Goal: Navigation & Orientation: Find specific page/section

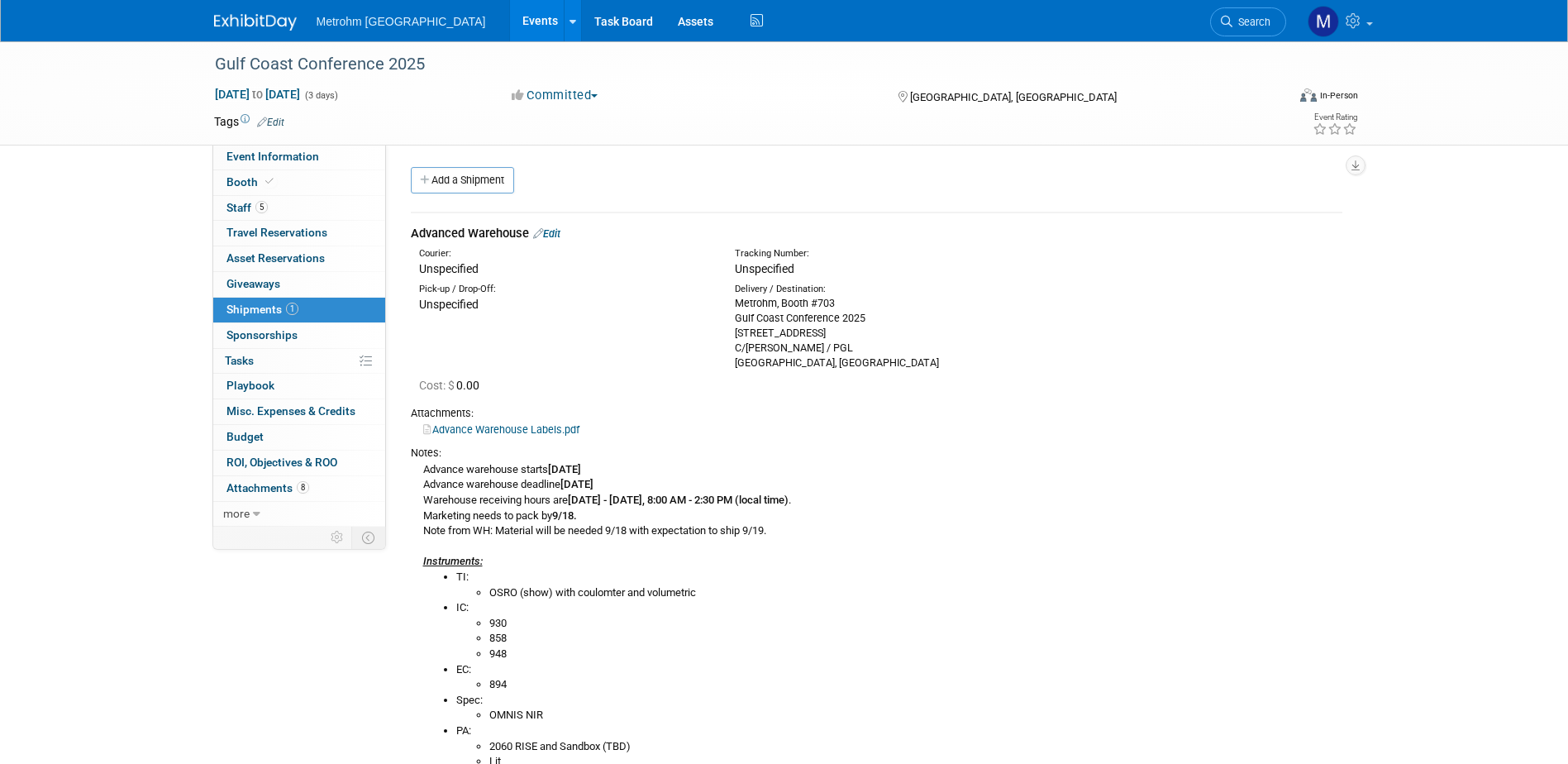
click at [252, 24] on img at bounding box center [255, 22] width 83 height 17
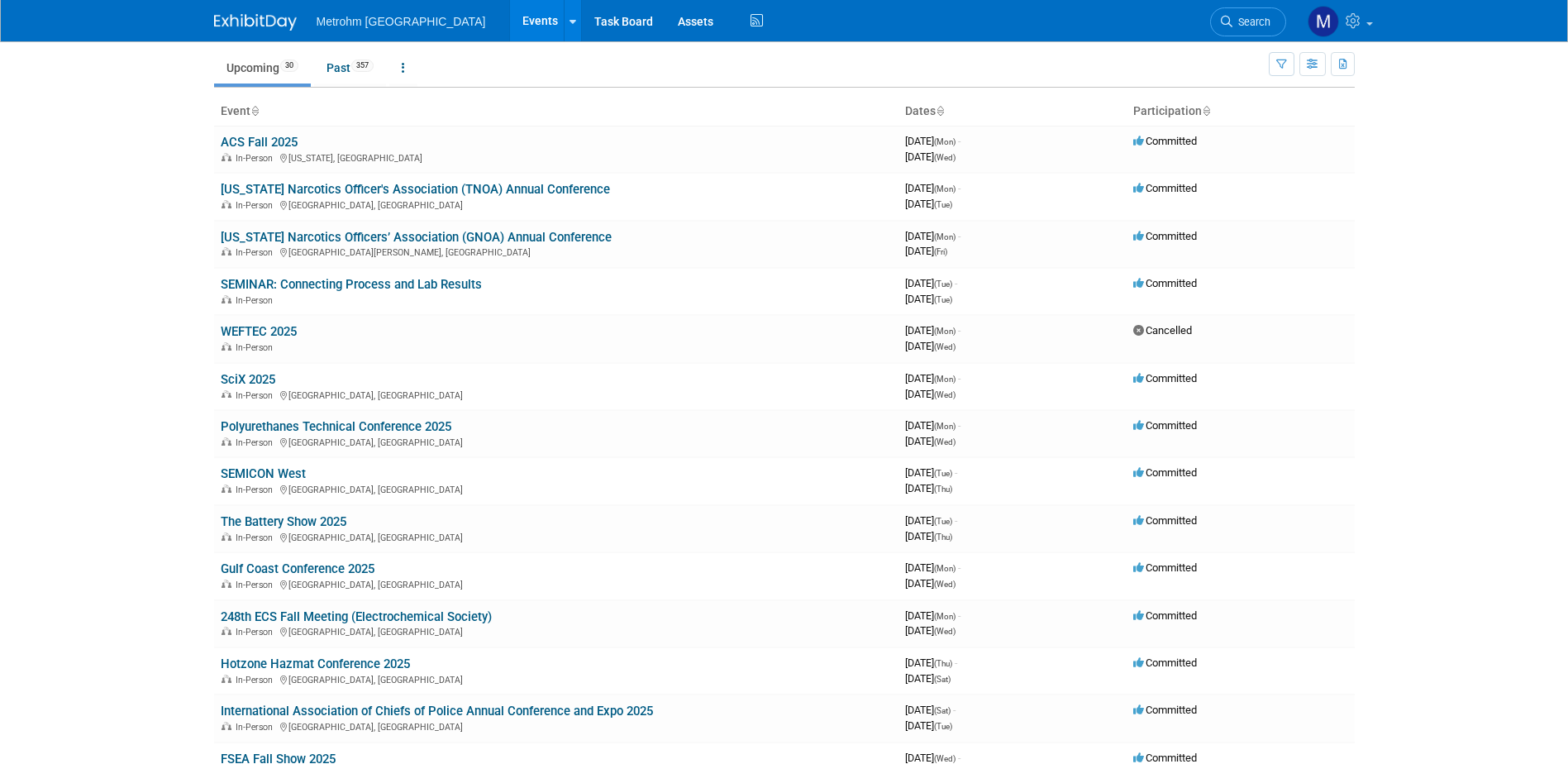
scroll to position [83, 0]
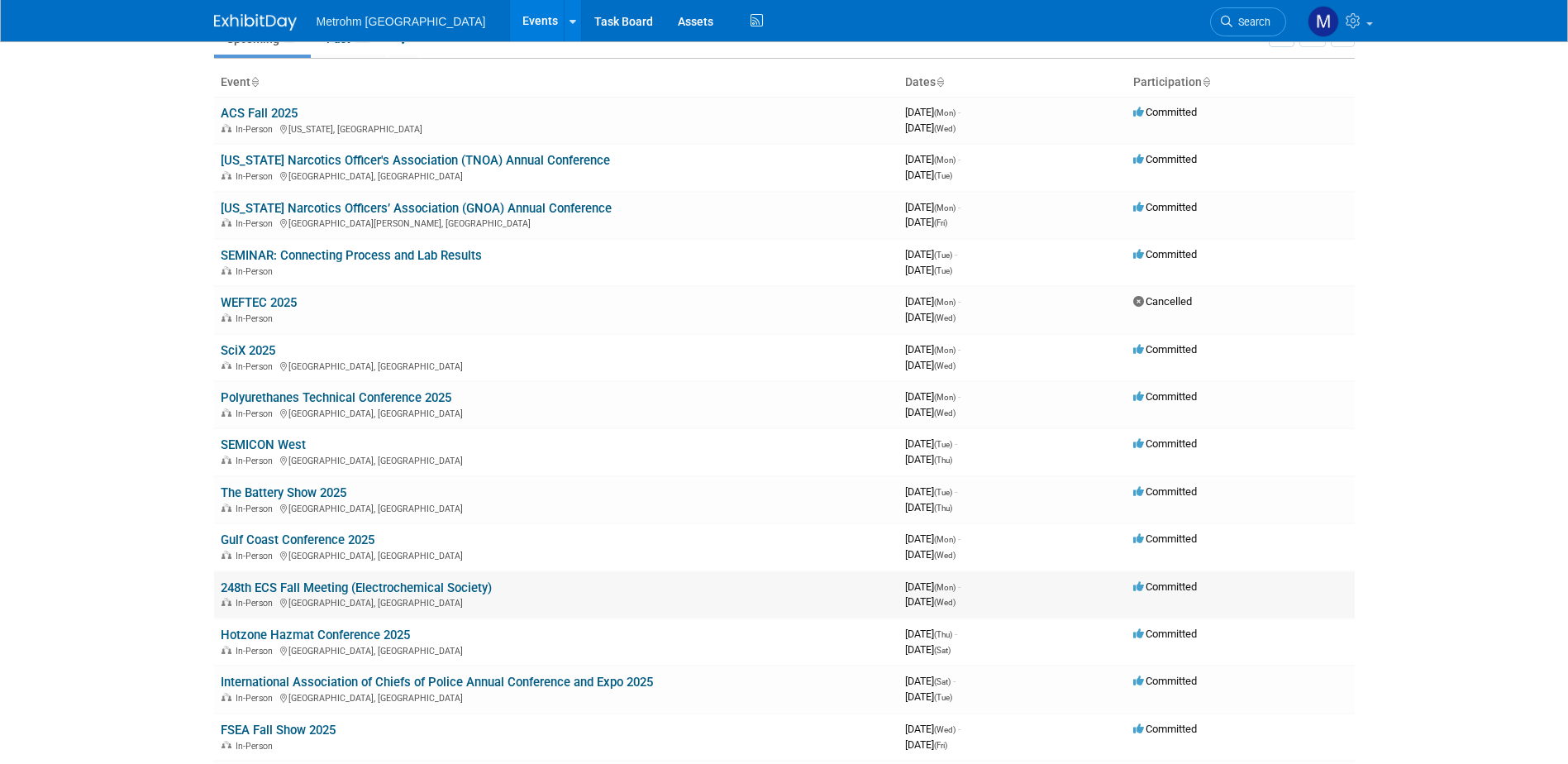
click at [303, 585] on link "248th ECS Fall Meeting (Electrochemical Society)" at bounding box center [356, 588] width 271 height 15
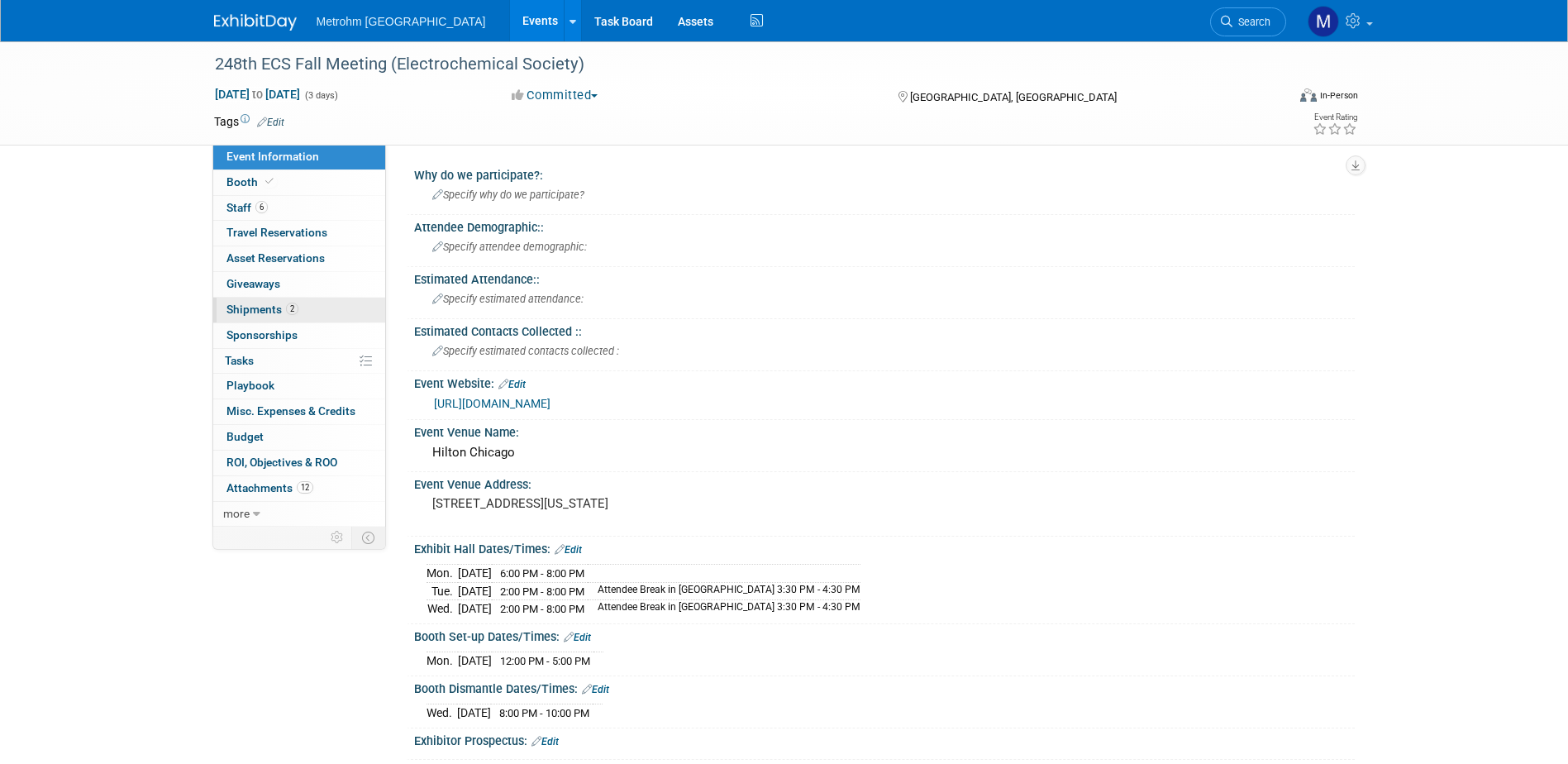
click at [277, 310] on span "Shipments 2" at bounding box center [262, 309] width 72 height 13
